Goal: Transaction & Acquisition: Purchase product/service

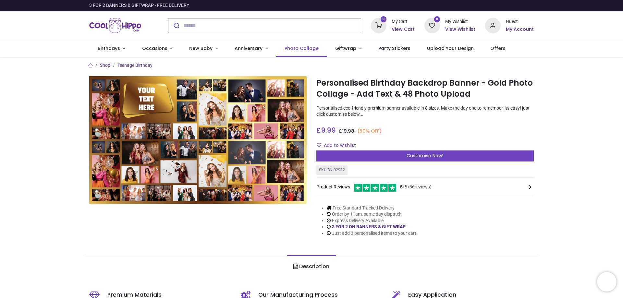
click at [292, 48] on span "Photo Collage" at bounding box center [302, 48] width 34 height 6
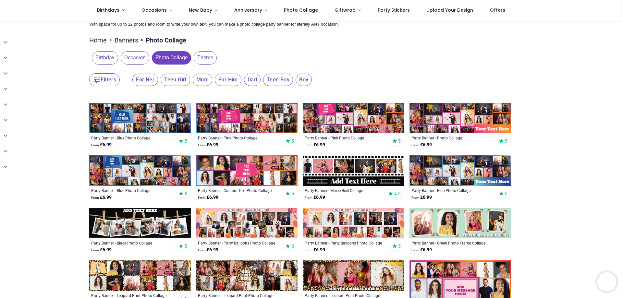
scroll to position [65, 0]
click at [104, 78] on button "Filters" at bounding box center [104, 79] width 31 height 13
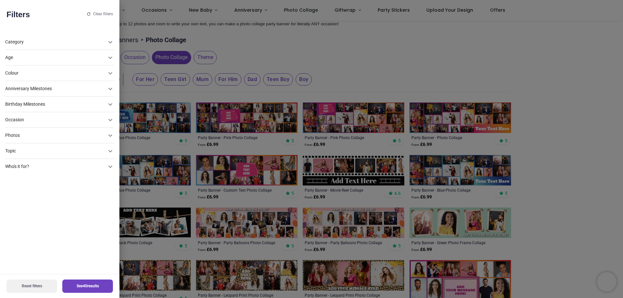
click at [26, 137] on div "Photos" at bounding box center [55, 135] width 101 height 6
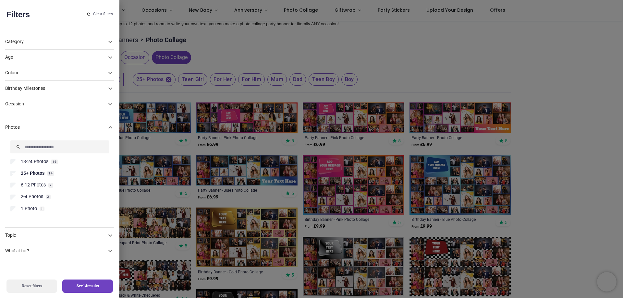
scroll to position [0, 0]
click at [76, 286] on button "See 14 results" at bounding box center [87, 286] width 51 height 13
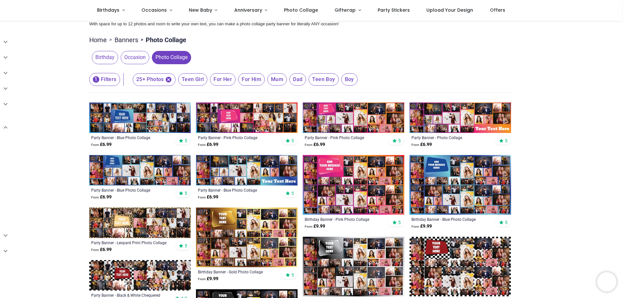
click at [103, 81] on button "1 Filters" at bounding box center [104, 79] width 31 height 13
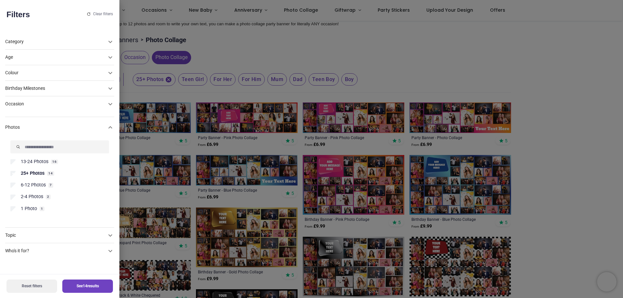
click at [44, 77] on div "Colour" at bounding box center [59, 73] width 109 height 16
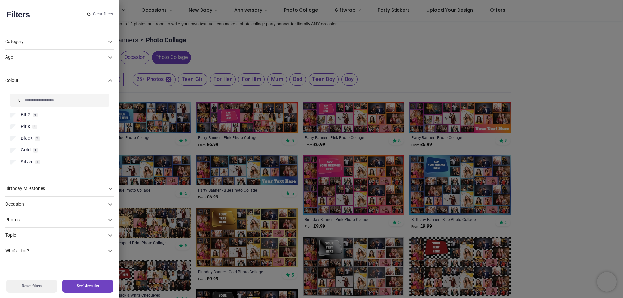
click at [26, 140] on span "Black" at bounding box center [27, 138] width 12 height 6
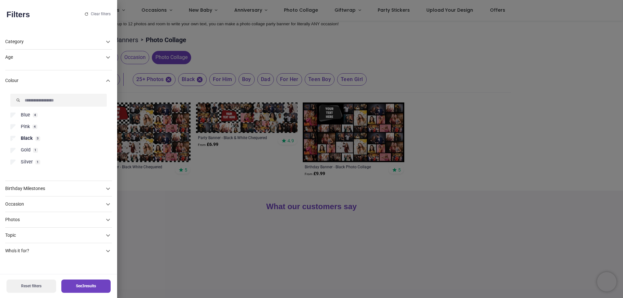
click at [27, 149] on span "Gold" at bounding box center [26, 150] width 10 height 6
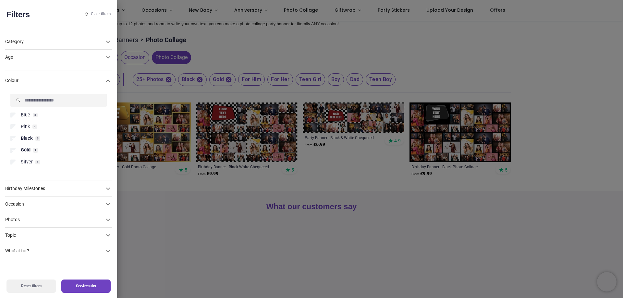
click at [81, 286] on button "See 4 results" at bounding box center [86, 286] width 50 height 13
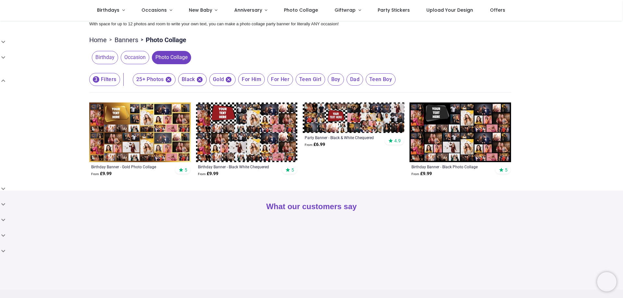
click at [102, 130] on img at bounding box center [140, 133] width 102 height 60
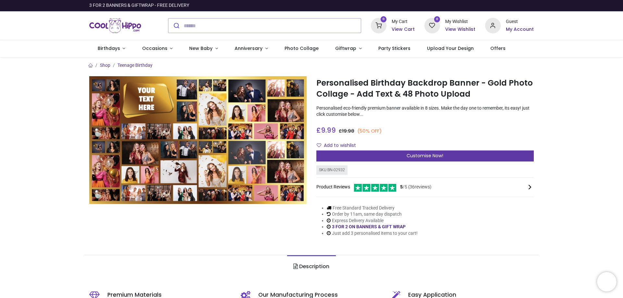
click at [435, 158] on span "Customise Now!" at bounding box center [425, 156] width 37 height 6
